Goal: Task Accomplishment & Management: Manage account settings

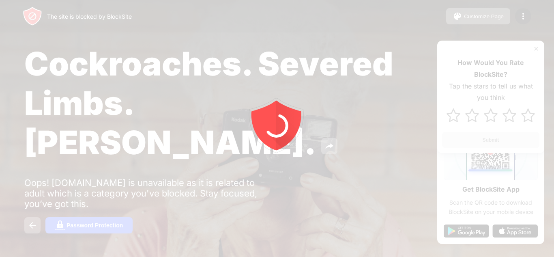
click at [485, 9] on div at bounding box center [277, 128] width 554 height 257
click at [542, 19] on div at bounding box center [277, 128] width 554 height 257
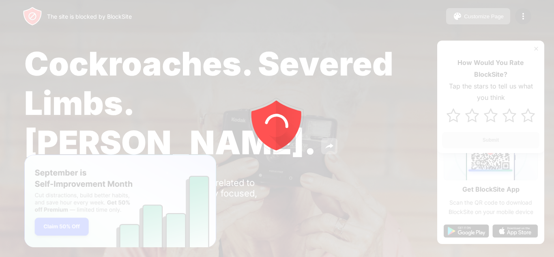
click at [427, 80] on div at bounding box center [277, 128] width 554 height 257
click at [494, 15] on div at bounding box center [277, 128] width 554 height 257
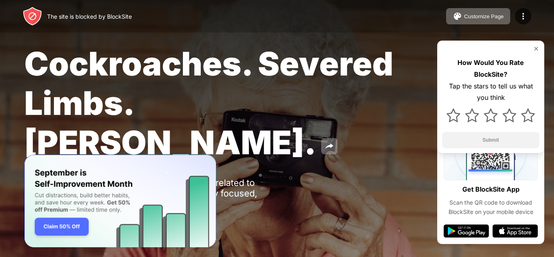
click at [537, 48] on img at bounding box center [536, 48] width 6 height 6
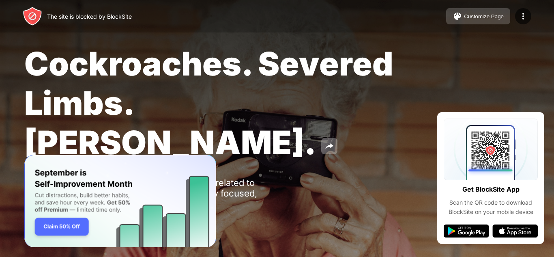
click at [482, 17] on div "Customize Page" at bounding box center [484, 16] width 40 height 6
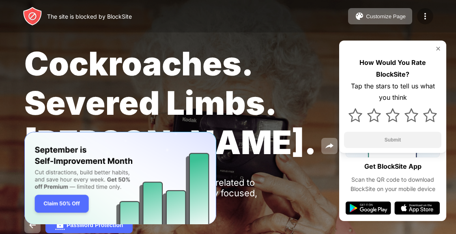
click at [422, 16] on img at bounding box center [425, 16] width 10 height 10
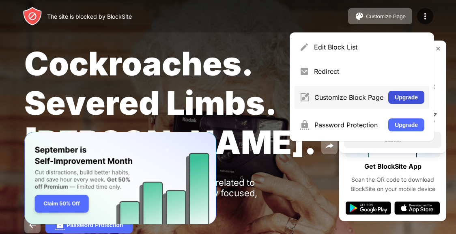
click at [405, 98] on button "Upgrade" at bounding box center [406, 97] width 36 height 13
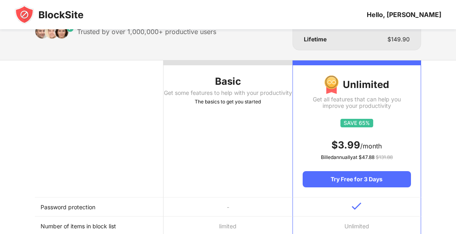
scroll to position [55, 0]
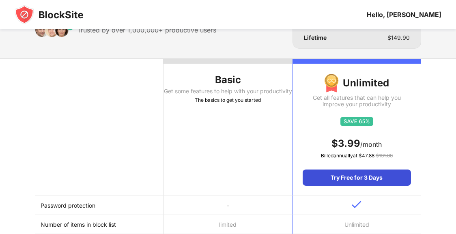
click at [349, 177] on div "Try Free for 3 Days" at bounding box center [357, 178] width 108 height 16
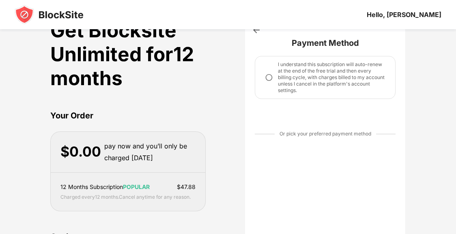
scroll to position [0, 0]
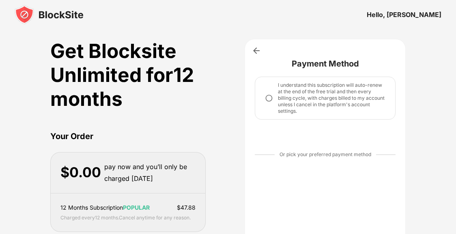
click at [363, 17] on div "Hello, [PERSON_NAME]" at bounding box center [228, 14] width 456 height 29
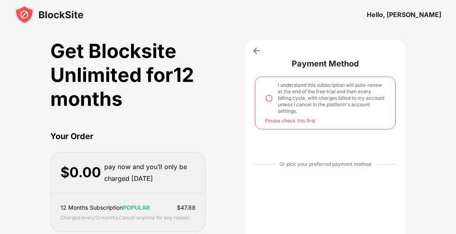
drag, startPoint x: 455, startPoint y: 48, endPoint x: 447, endPoint y: 81, distance: 33.4
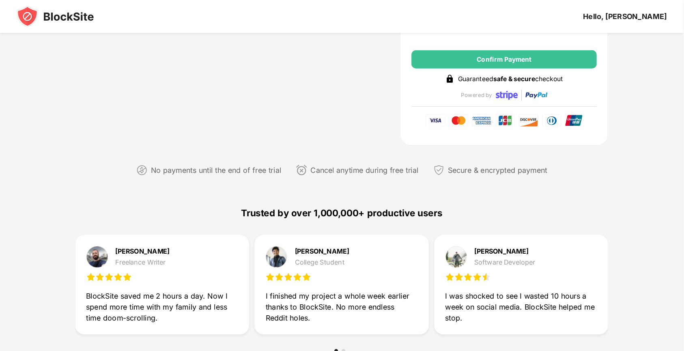
scroll to position [313, 0]
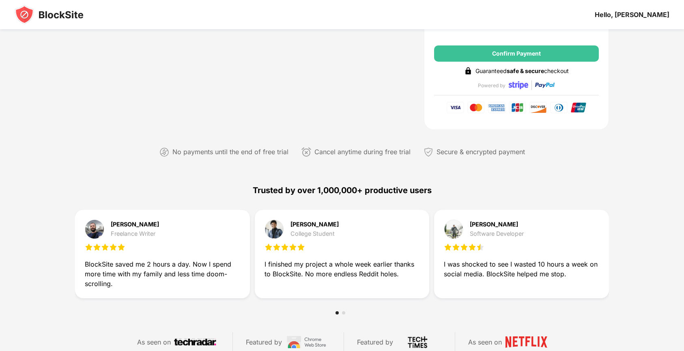
drag, startPoint x: 411, startPoint y: 1, endPoint x: 487, endPoint y: 188, distance: 201.7
click at [462, 188] on div "Trusted by over 1,000,000+ productive users" at bounding box center [342, 190] width 534 height 39
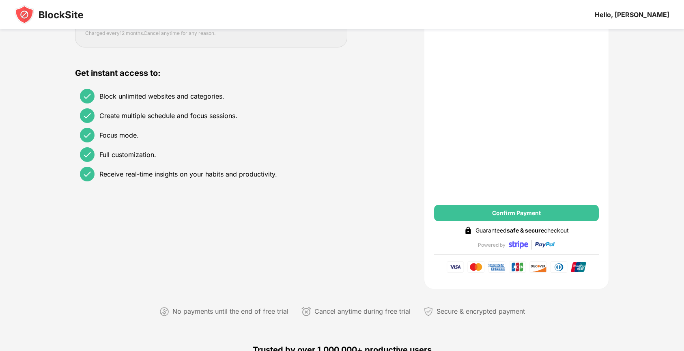
scroll to position [156, 0]
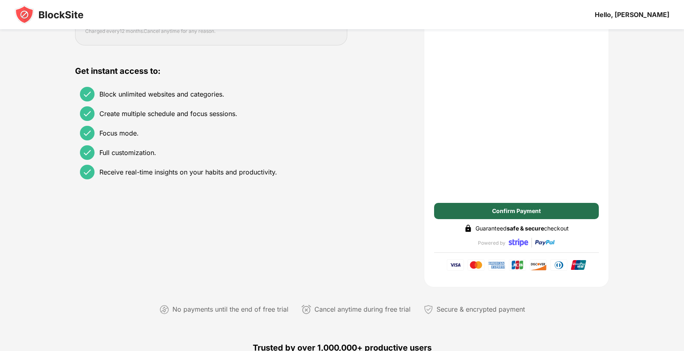
click at [462, 210] on div "Confirm Payment" at bounding box center [516, 211] width 49 height 6
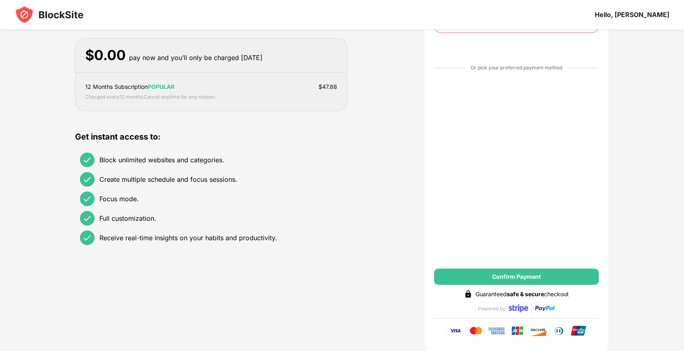
scroll to position [0, 0]
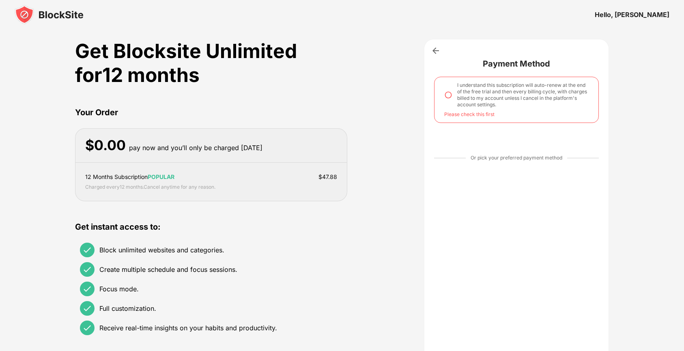
click at [451, 95] on img at bounding box center [448, 95] width 8 height 8
click at [436, 50] on img at bounding box center [436, 51] width 8 height 8
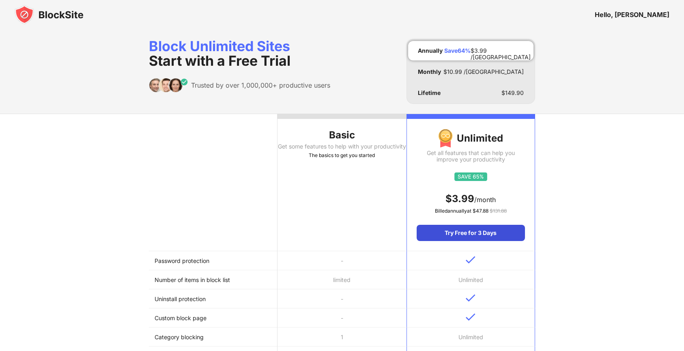
click at [462, 229] on div "Try Free for 3 Days" at bounding box center [471, 233] width 108 height 16
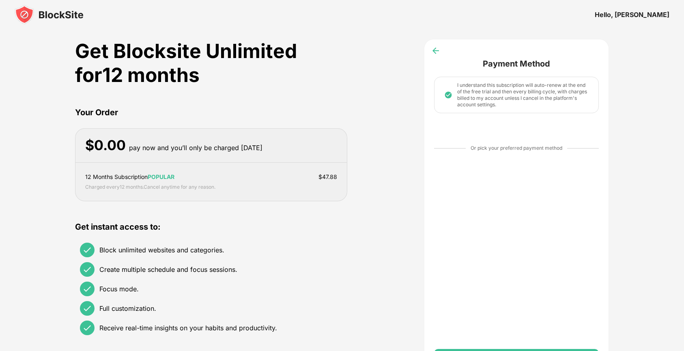
click at [438, 52] on img at bounding box center [436, 51] width 8 height 8
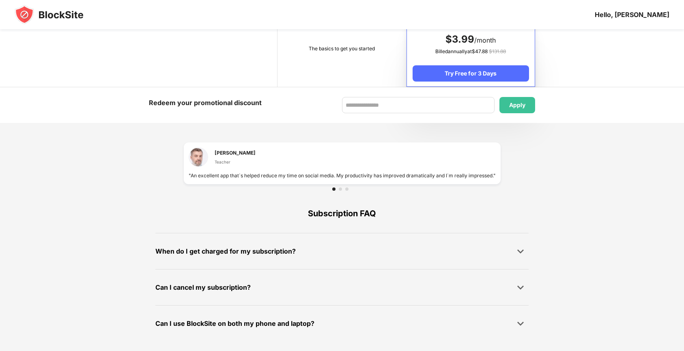
scroll to position [485, 0]
click at [462, 234] on div "Can I use BlockSite on both my phone and laptop?" at bounding box center [341, 323] width 373 height 16
click at [462, 234] on img at bounding box center [521, 323] width 8 height 8
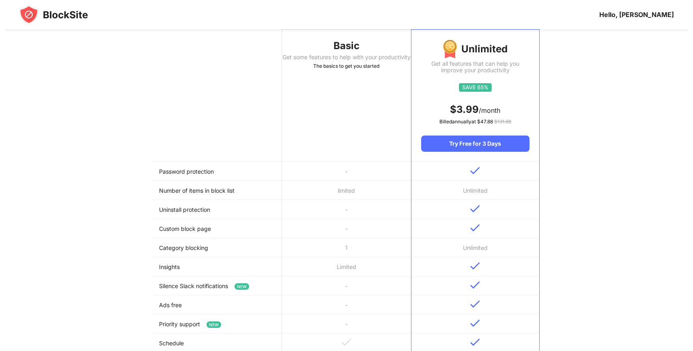
scroll to position [0, 0]
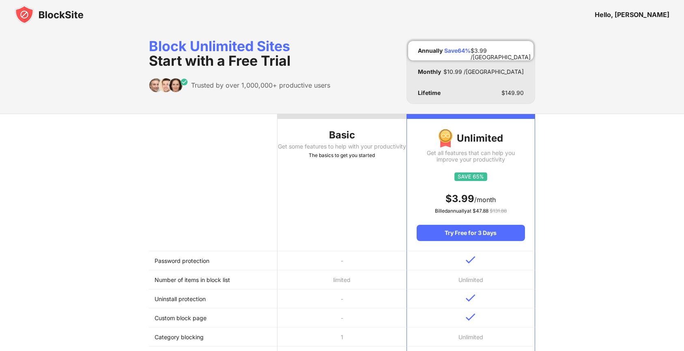
click at [462, 44] on div "Annually Save 64 % $ 3.99 /MO" at bounding box center [470, 50] width 125 height 19
click at [462, 234] on div "Try Free for 3 Days" at bounding box center [471, 233] width 108 height 16
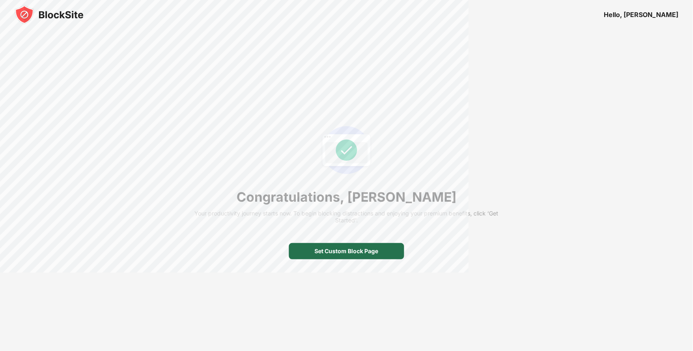
click at [352, 234] on div "Set Custom Block Page" at bounding box center [347, 251] width 64 height 6
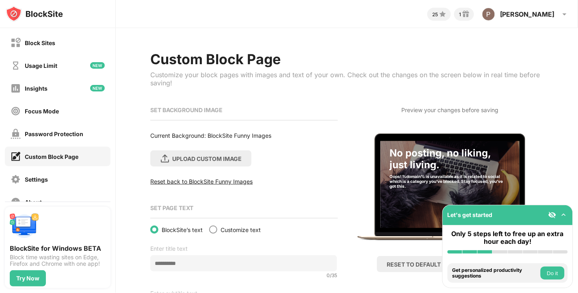
drag, startPoint x: 614, startPoint y: 1, endPoint x: 342, endPoint y: 96, distance: 288.3
click at [342, 96] on div "Custom Block Page Customize your block pages with images and text of your own. …" at bounding box center [346, 77] width 392 height 52
drag, startPoint x: 569, startPoint y: 46, endPoint x: 565, endPoint y: 65, distance: 19.5
click at [565, 65] on div "Custom Block Page Customize your block pages with images and text of your own. …" at bounding box center [347, 202] width 462 height 348
click at [35, 40] on div "Block Sites" at bounding box center [40, 42] width 30 height 7
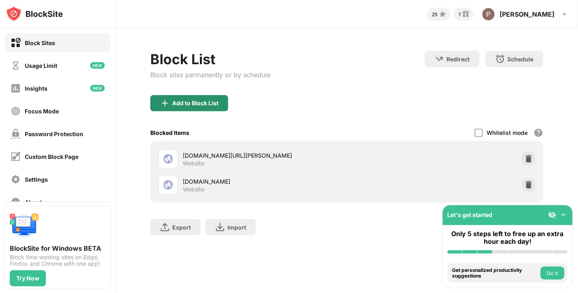
click at [198, 100] on div "Add to Block List" at bounding box center [195, 103] width 46 height 6
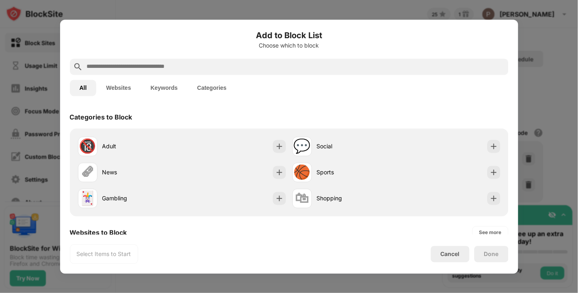
click at [112, 258] on div "Select Items to Start" at bounding box center [104, 254] width 54 height 8
click at [563, 55] on div at bounding box center [289, 146] width 578 height 293
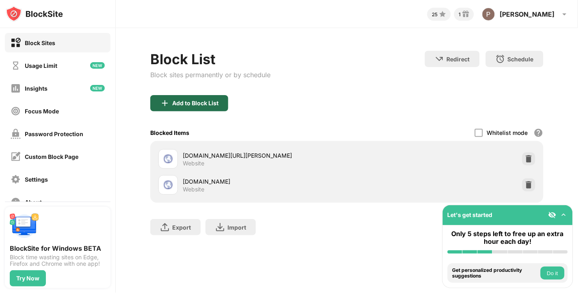
click at [224, 104] on div "Add to Block List" at bounding box center [189, 103] width 78 height 16
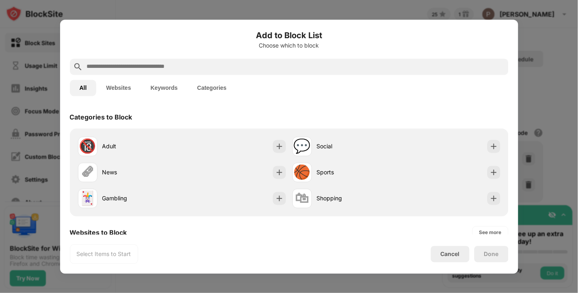
paste input "**********"
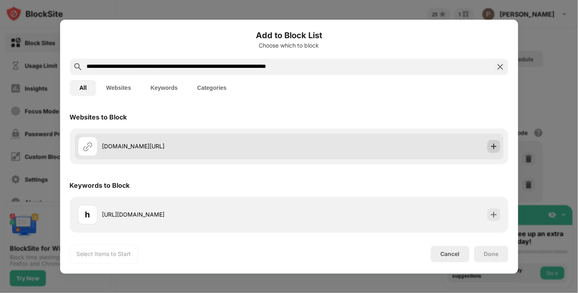
type input "**********"
click at [492, 142] on img at bounding box center [493, 146] width 8 height 8
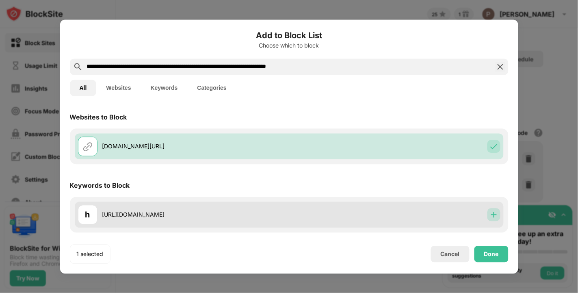
click at [493, 216] on img at bounding box center [493, 214] width 8 height 8
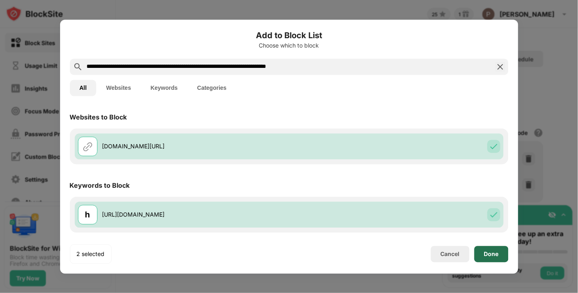
click at [493, 252] on div "Done" at bounding box center [491, 253] width 15 height 6
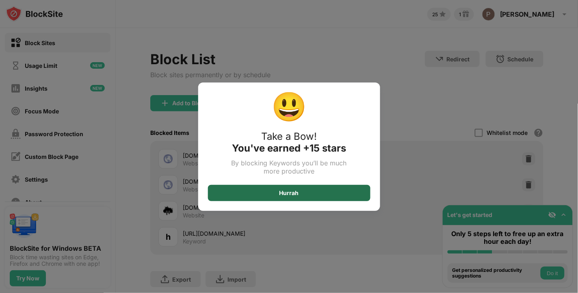
click at [291, 190] on div "Hurrah" at bounding box center [288, 193] width 19 height 6
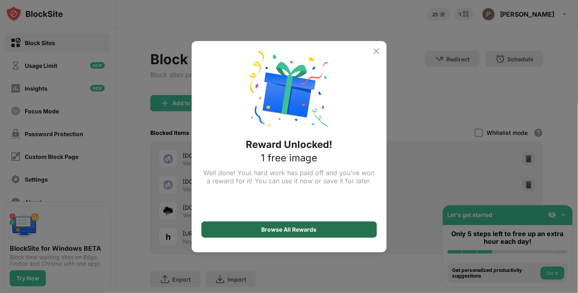
click at [284, 224] on div "Browse All Rewards" at bounding box center [288, 229] width 175 height 16
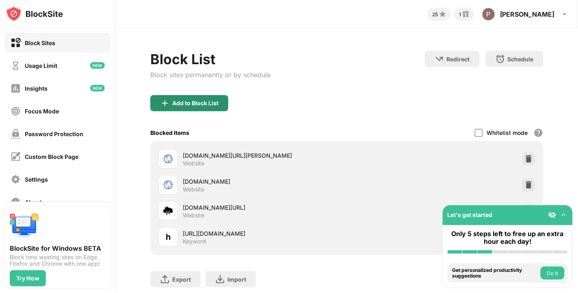
click at [188, 104] on div "Add to Block List" at bounding box center [195, 103] width 46 height 6
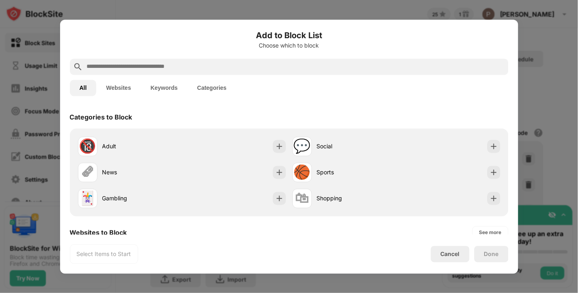
paste input "**********"
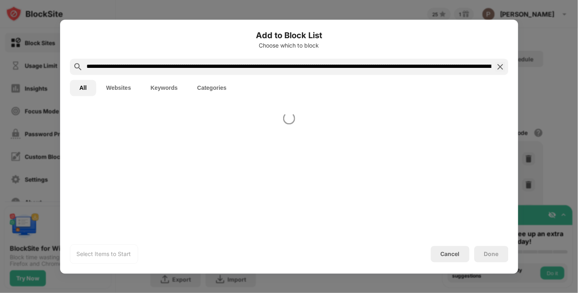
scroll to position [0, 234]
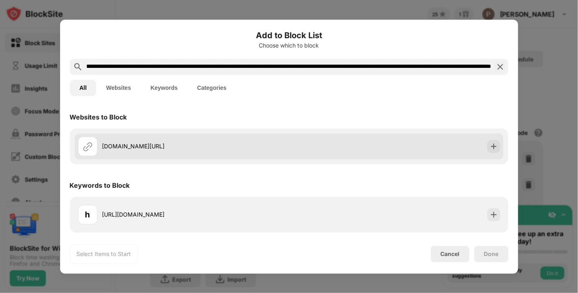
type input "**********"
click at [289, 142] on div "pcappstore.com/?ap=adwp&as=g_d_all_us_age_purv&dm[type]=dis&gad_source=5&gad_ca…" at bounding box center [195, 146] width 187 height 9
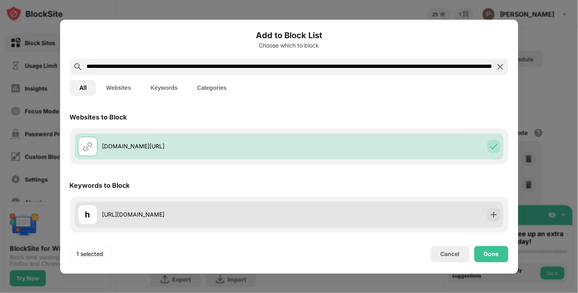
click at [289, 219] on div "https://pcappstore.com/?ap=adwp&as=g_d_all_us_age_purv&dm[type]=dis&gad_source=…" at bounding box center [195, 214] width 187 height 9
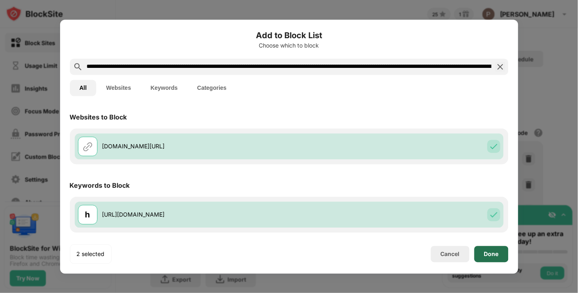
click at [489, 250] on div "Done" at bounding box center [491, 253] width 15 height 6
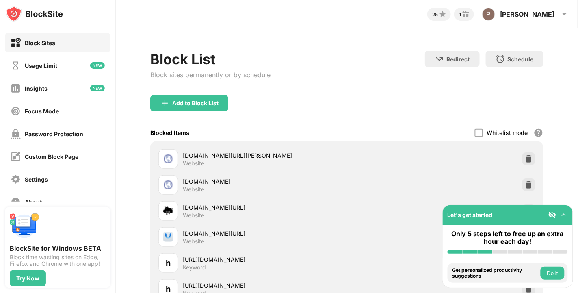
drag, startPoint x: 88, startPoint y: 292, endPoint x: 78, endPoint y: 195, distance: 97.5
click at [78, 195] on div "About" at bounding box center [58, 201] width 106 height 19
